Goal: Transaction & Acquisition: Purchase product/service

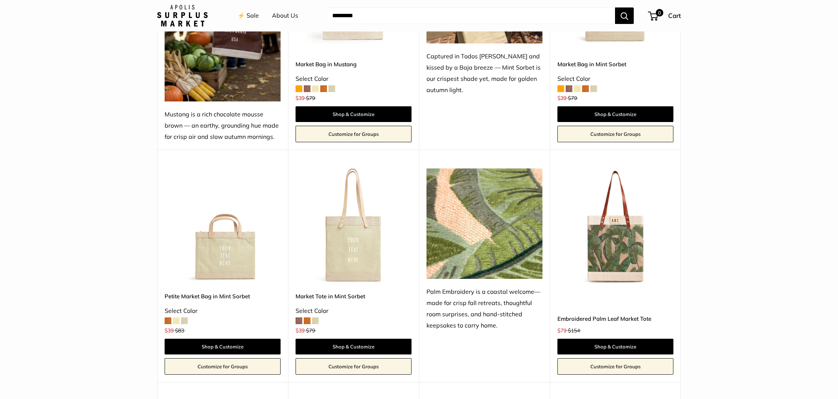
scroll to position [450, 0]
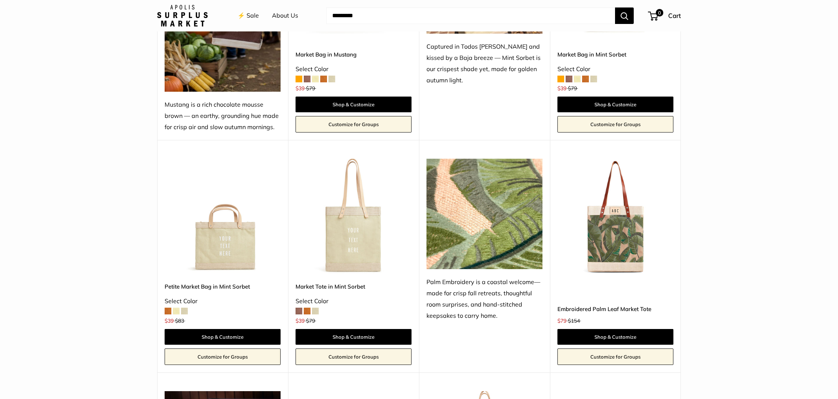
click at [0, 0] on img at bounding box center [0, 0] width 0 height 0
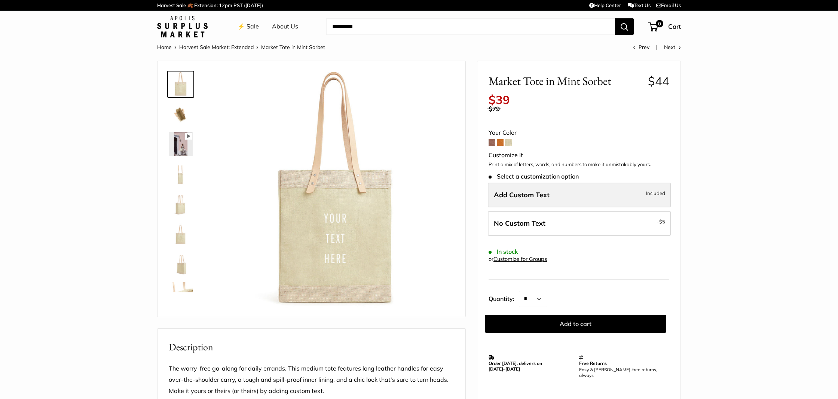
click at [571, 189] on label "Add Custom Text Included" at bounding box center [579, 194] width 183 height 25
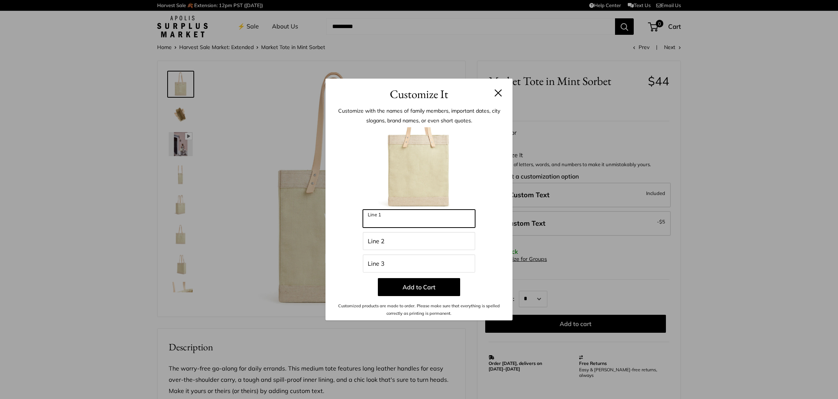
click at [466, 222] on input "Line 1" at bounding box center [419, 218] width 112 height 18
type input "*******"
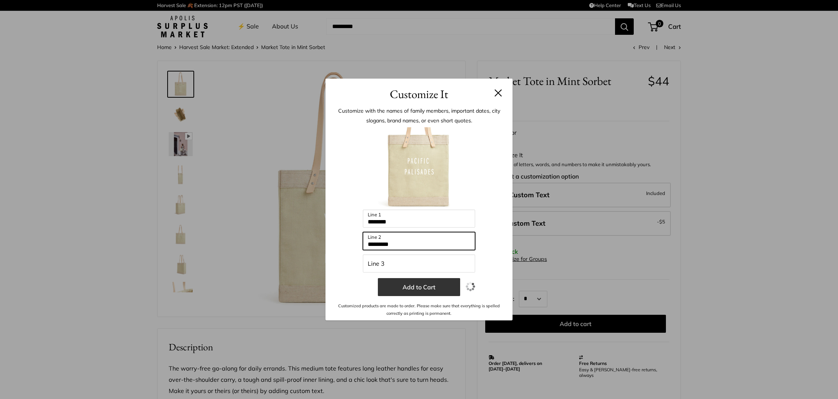
type input "*********"
click at [439, 286] on button "Add to Cart" at bounding box center [419, 287] width 82 height 18
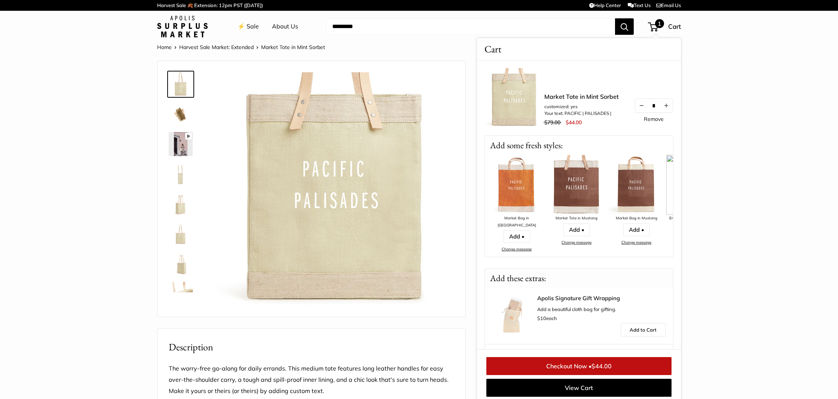
click at [569, 362] on link "Checkout Now • $44.00" at bounding box center [578, 366] width 185 height 18
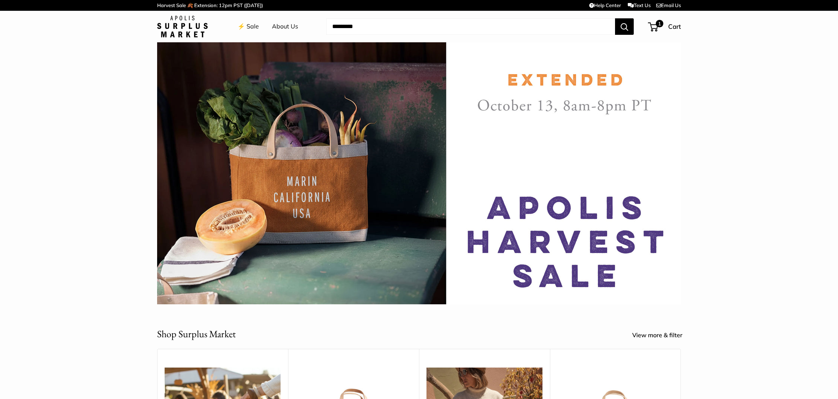
click at [251, 26] on link "⚡️ Sale" at bounding box center [247, 26] width 21 height 11
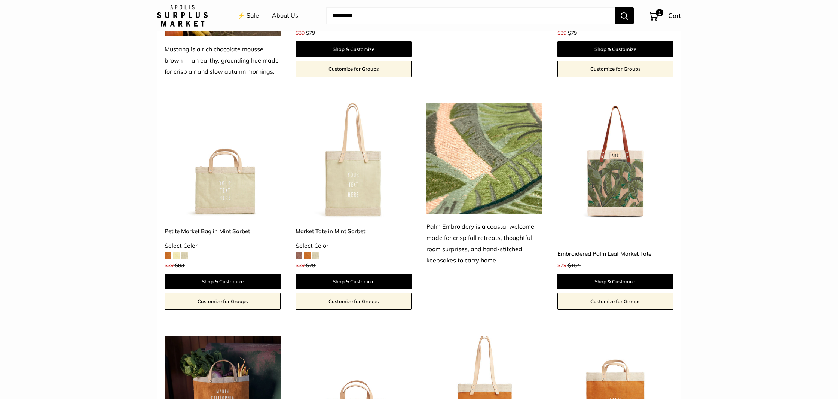
scroll to position [507, 0]
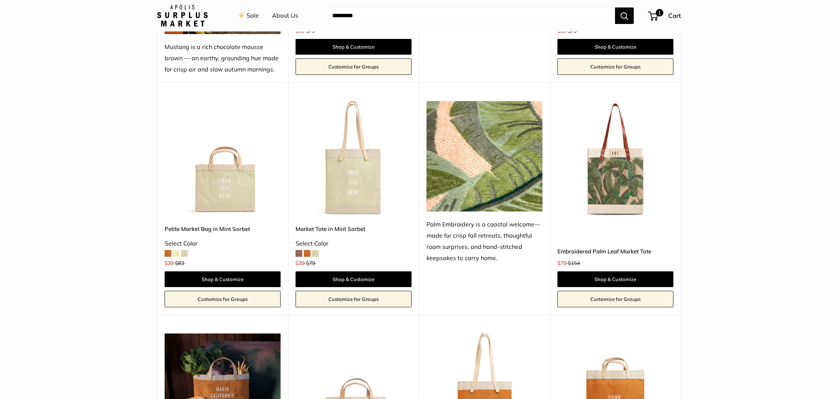
click at [0, 0] on img at bounding box center [0, 0] width 0 height 0
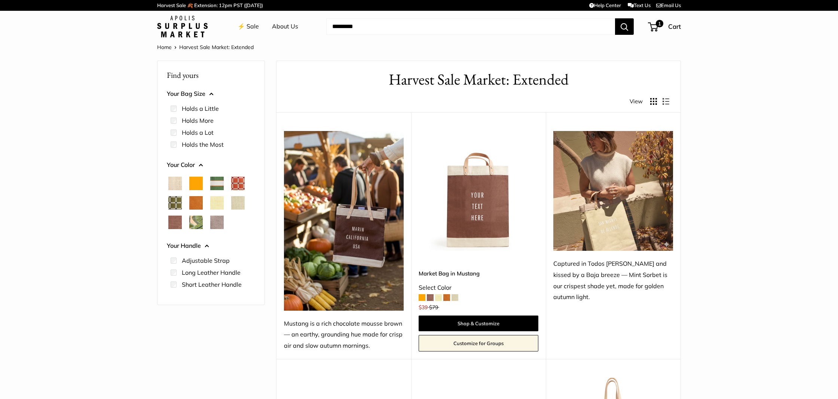
click at [178, 184] on span "Natural" at bounding box center [174, 183] width 13 height 13
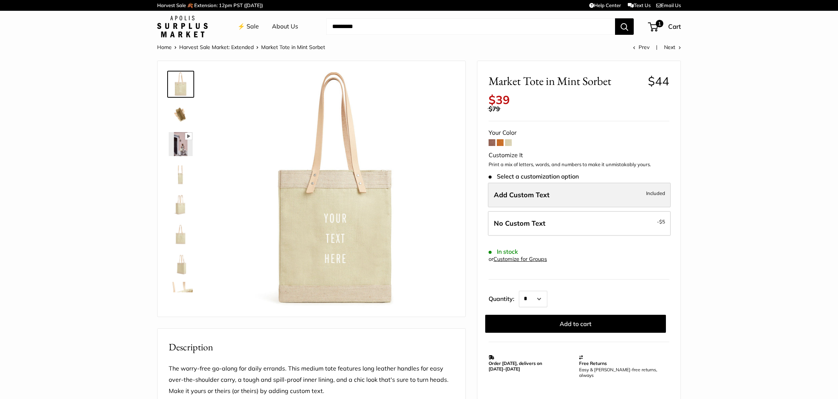
click at [506, 182] on label "Add Custom Text Included" at bounding box center [579, 194] width 183 height 25
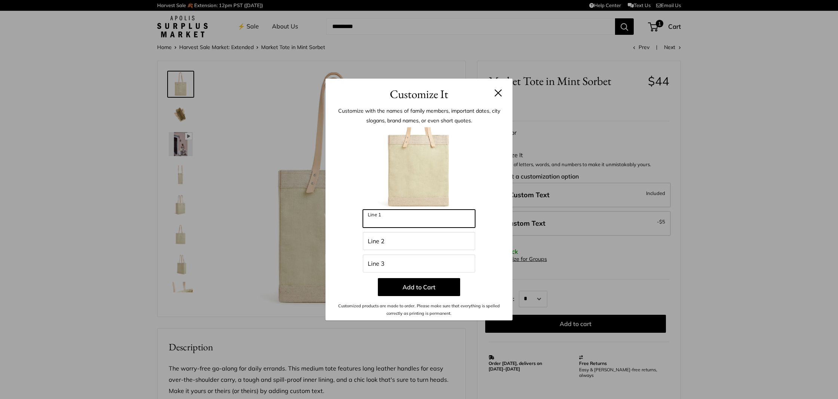
click at [455, 212] on input "Line 1" at bounding box center [419, 218] width 112 height 18
type input "*******"
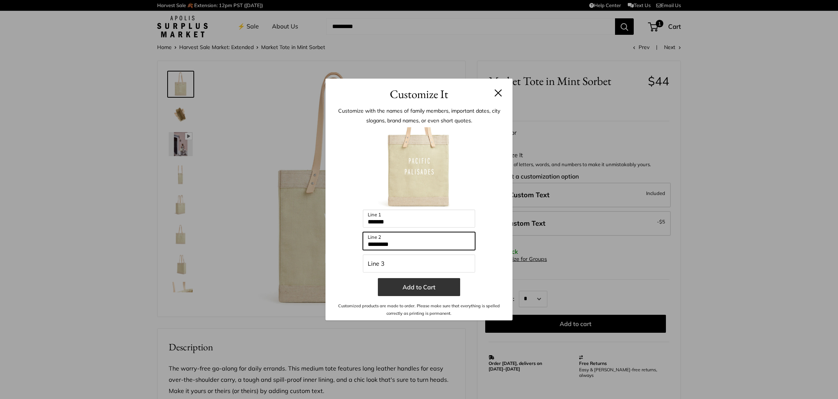
type input "*********"
click at [417, 288] on button "Add to Cart" at bounding box center [419, 287] width 82 height 18
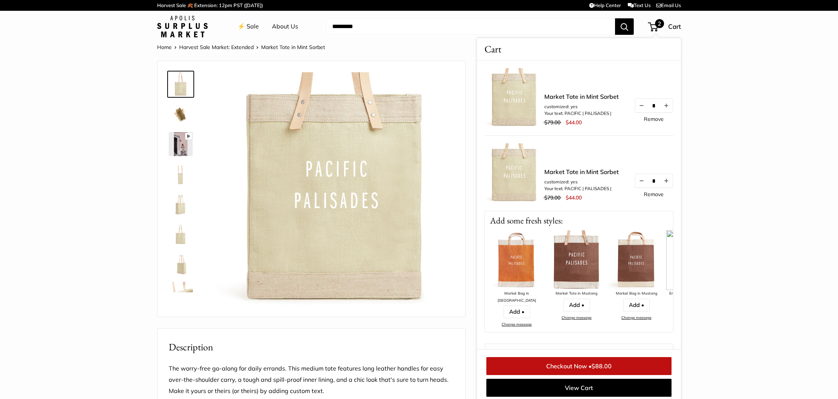
click at [651, 195] on link "Remove" at bounding box center [654, 193] width 20 height 5
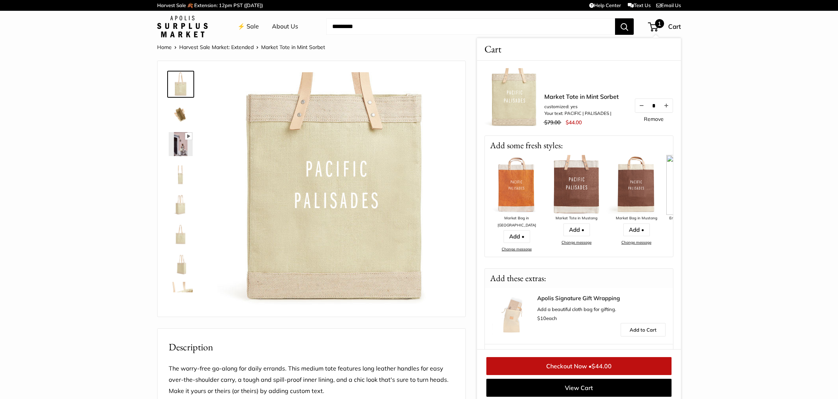
click at [590, 183] on img at bounding box center [576, 185] width 60 height 60
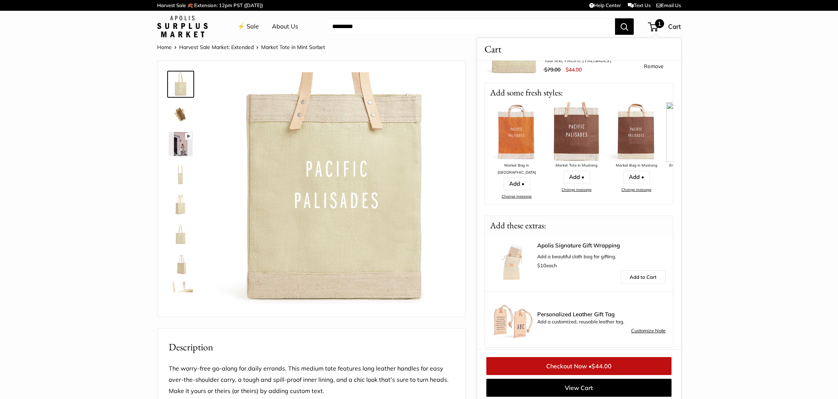
scroll to position [58, 0]
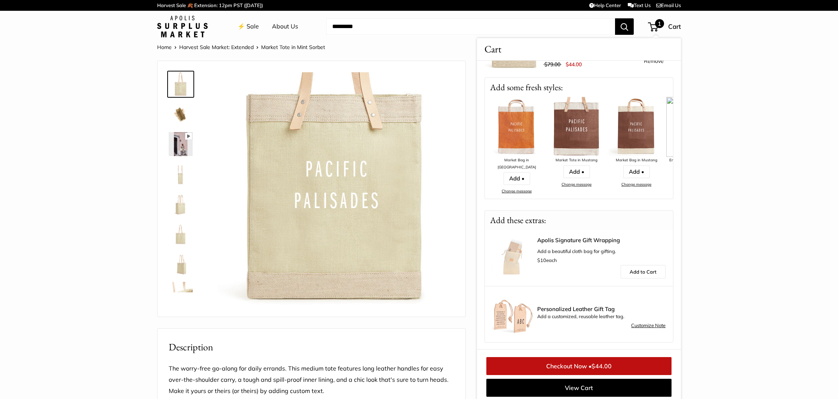
click at [585, 120] on img at bounding box center [576, 127] width 60 height 60
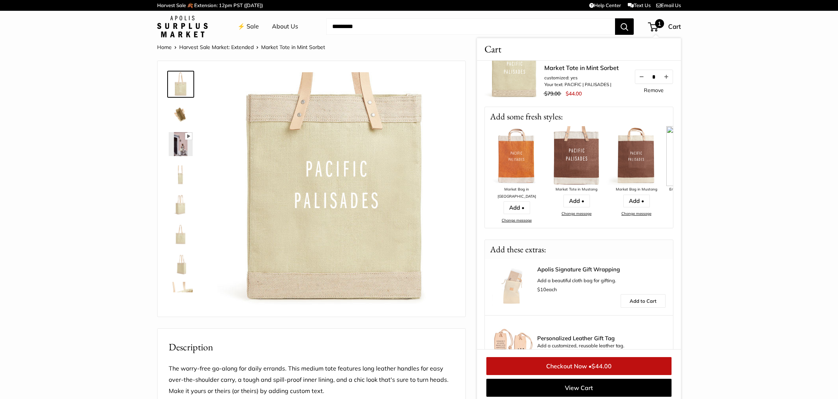
scroll to position [0, 0]
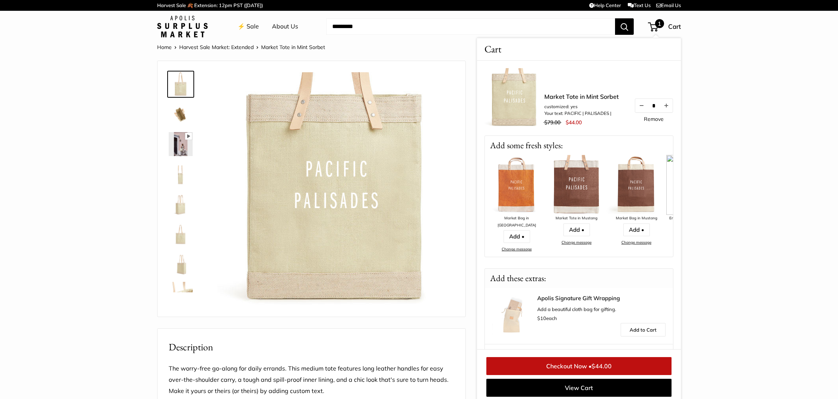
click at [255, 24] on link "⚡️ Sale" at bounding box center [247, 26] width 21 height 11
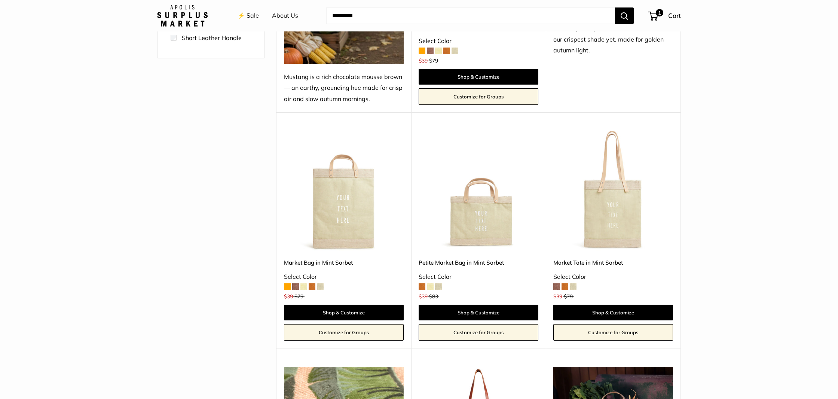
scroll to position [247, 0]
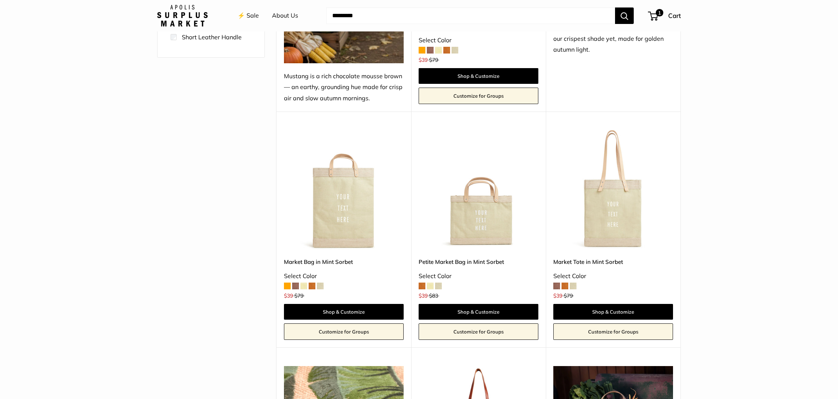
click at [0, 0] on img at bounding box center [0, 0] width 0 height 0
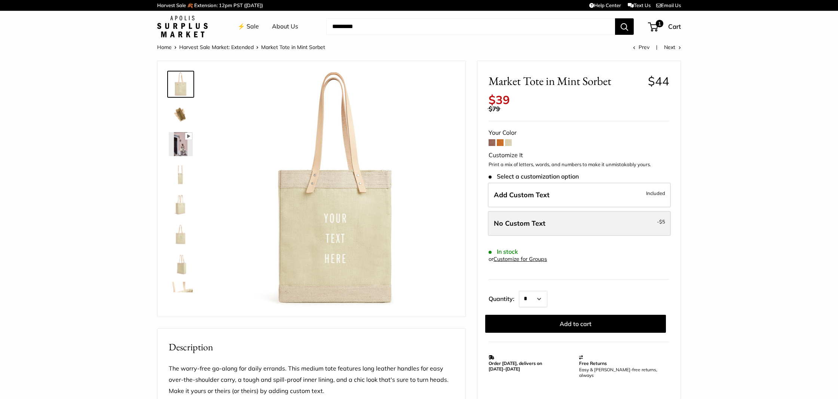
click at [587, 211] on label "No Custom Text - $5" at bounding box center [579, 223] width 183 height 25
click at [673, 28] on span "Cart" at bounding box center [674, 26] width 13 height 8
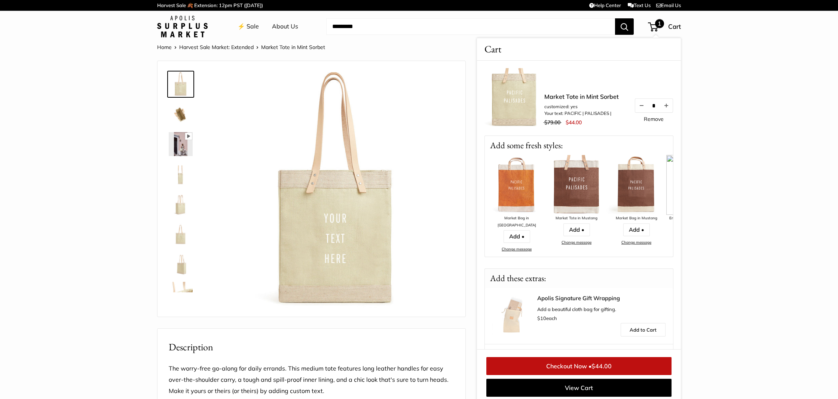
click at [604, 359] on link "Checkout Now • $44.00" at bounding box center [578, 366] width 185 height 18
